Goal: Find contact information: Find contact information

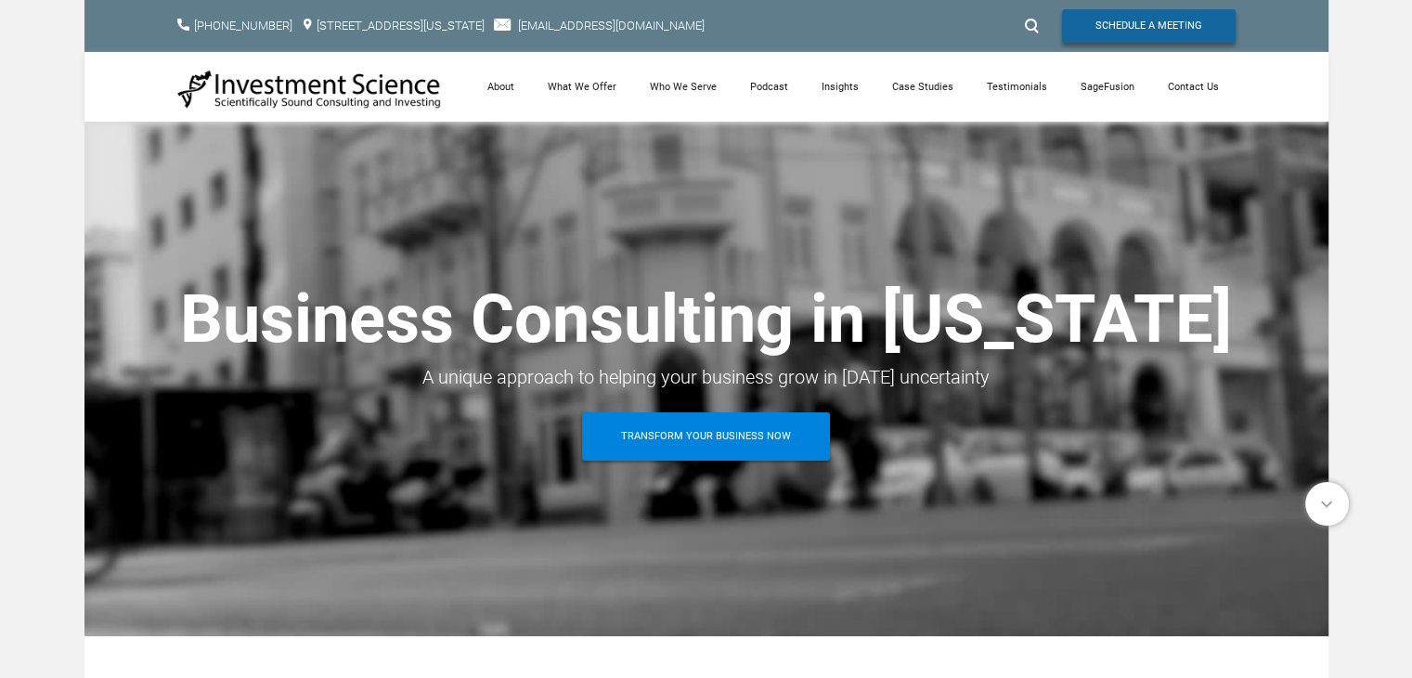
click at [1167, 29] on span "Schedule A Meeting" at bounding box center [1148, 25] width 107 height 33
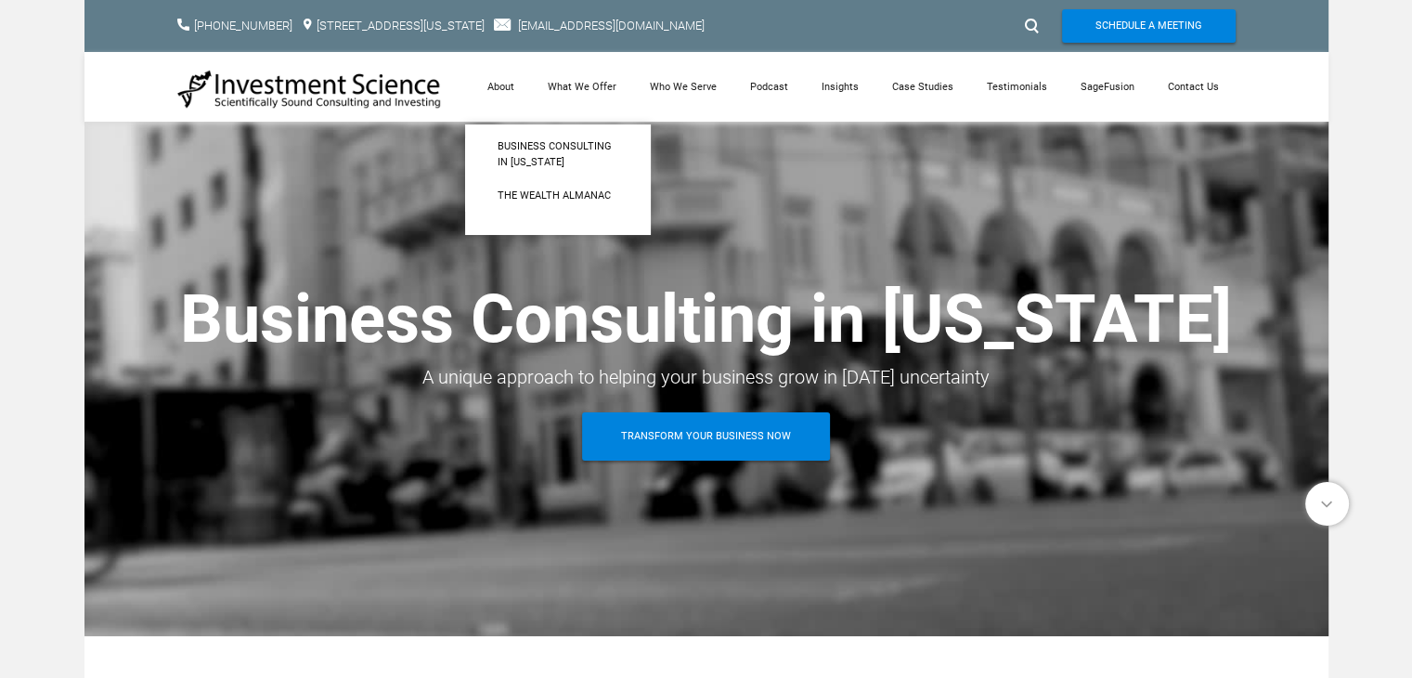
click at [371, 101] on img at bounding box center [309, 89] width 265 height 41
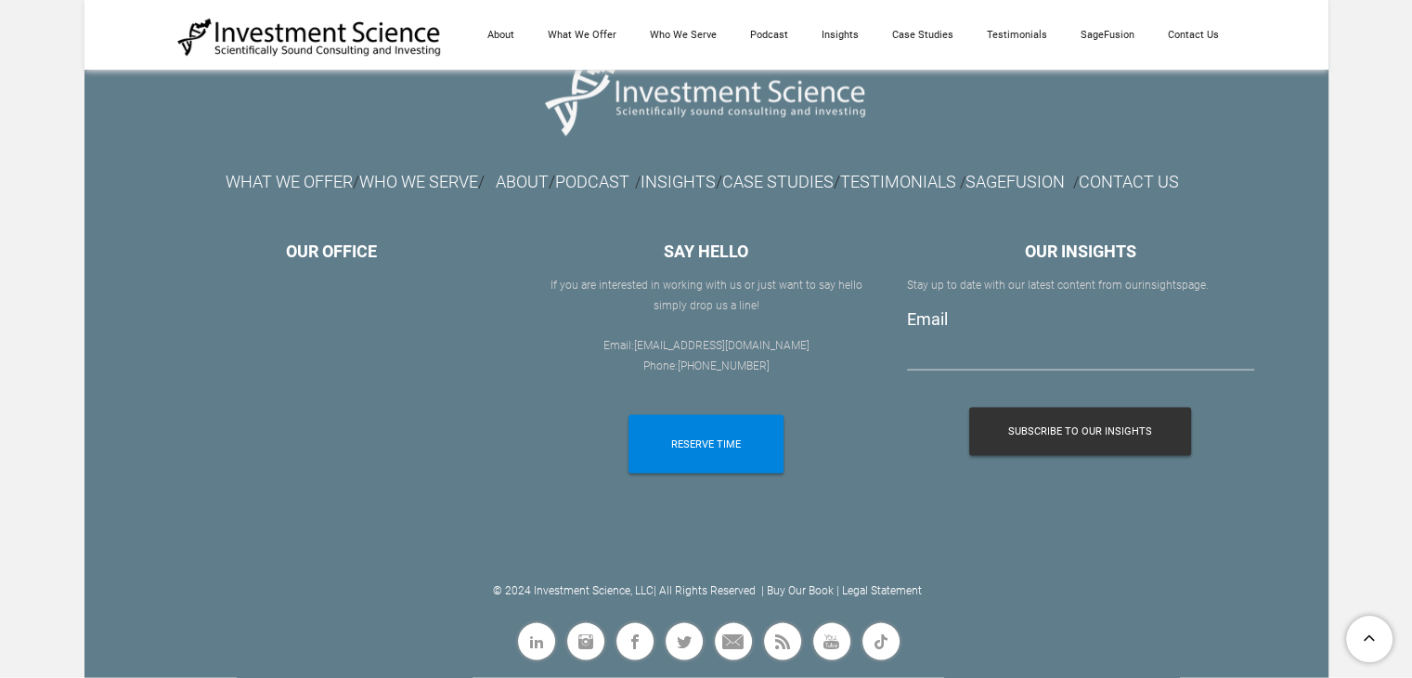
scroll to position [10734, 0]
click at [557, 647] on span "Linkedin" at bounding box center [557, 647] width 0 height 0
